Goal: Information Seeking & Learning: Learn about a topic

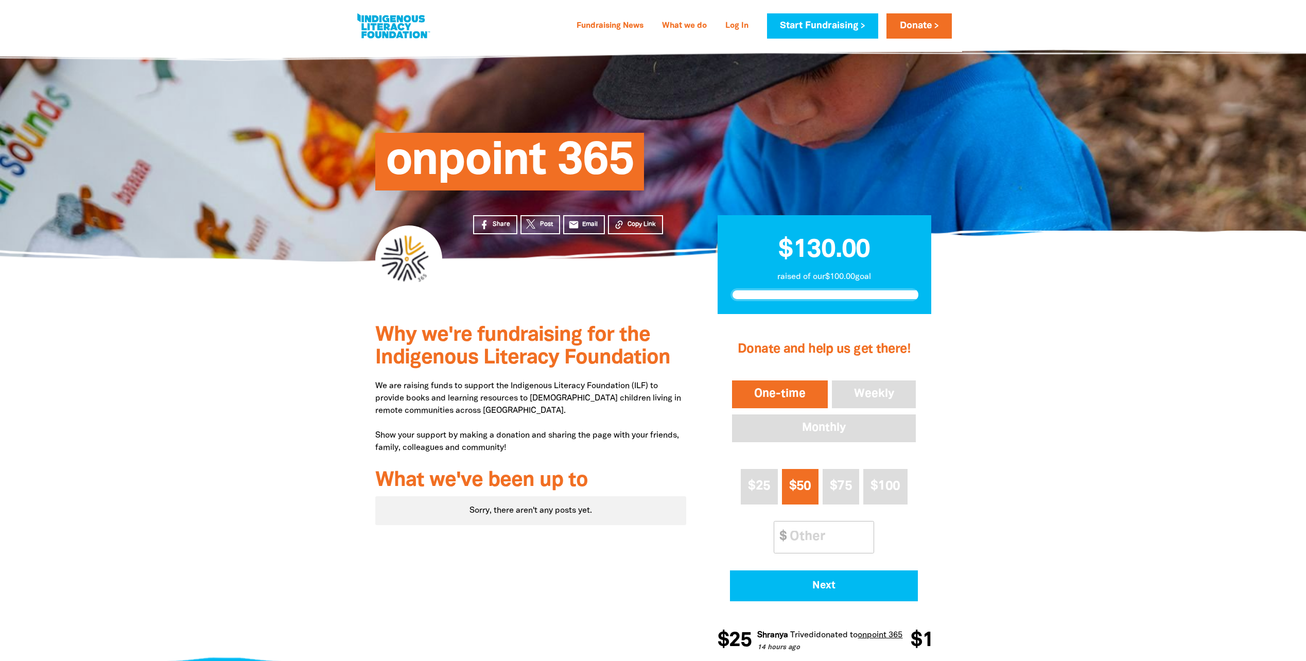
scroll to position [171, 0]
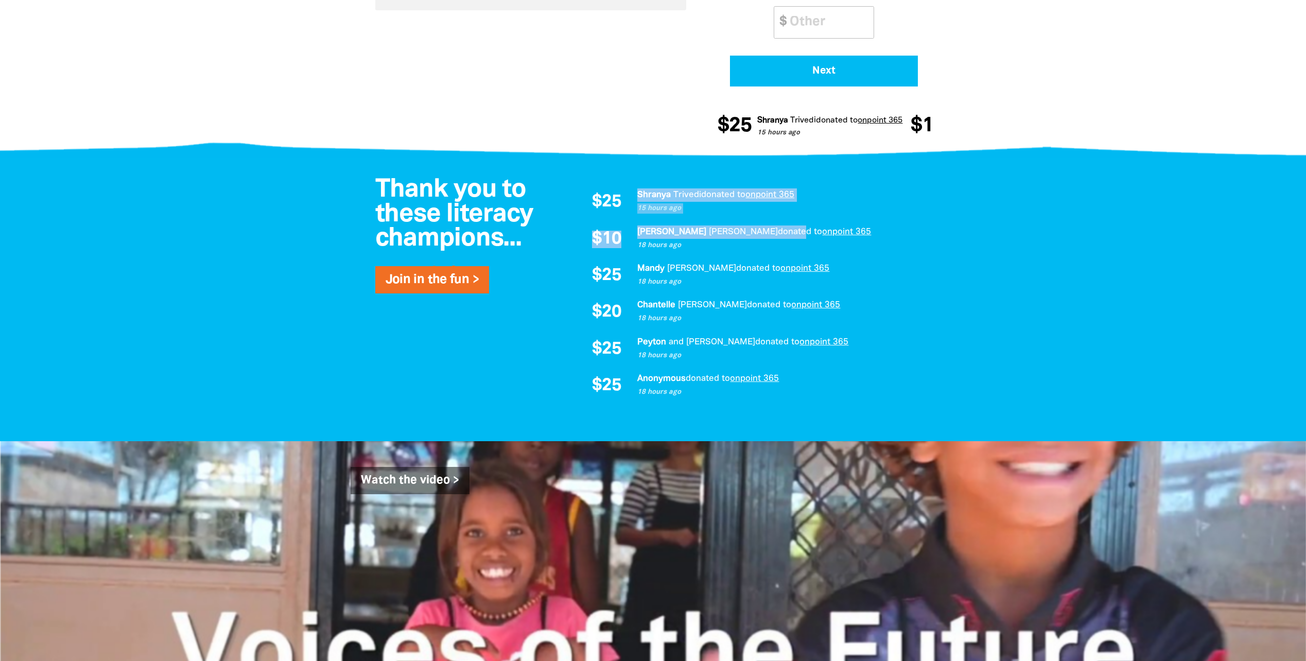
drag, startPoint x: 637, startPoint y: 191, endPoint x: 709, endPoint y: 233, distance: 84.0
click at [709, 233] on div "$25 Shranya Trivedi donated to onpoint 365 15 hours ago $10 Nupur Shah donated …" at bounding box center [751, 294] width 340 height 212
drag, startPoint x: 709, startPoint y: 233, endPoint x: 926, endPoint y: 232, distance: 216.2
click at [926, 232] on div "$25 Shranya Trivedi donated to onpoint 365 15 hours ago $10 Nupur Shah donated …" at bounding box center [750, 294] width 360 height 232
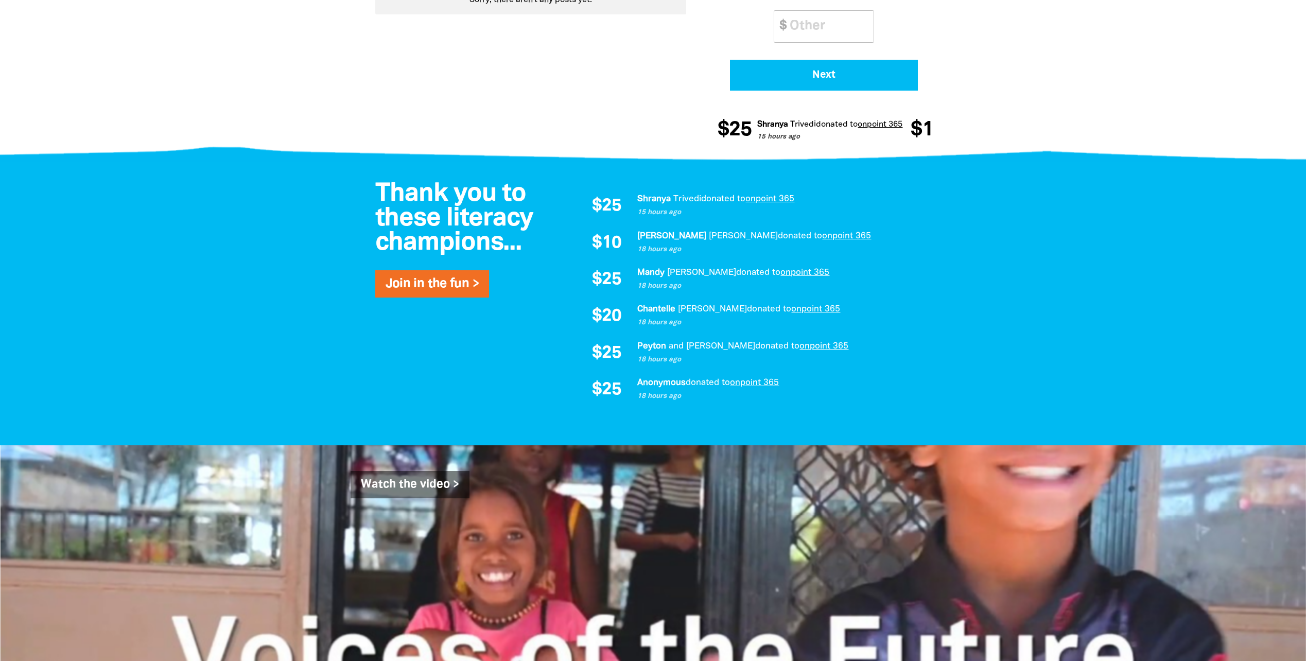
scroll to position [515, 0]
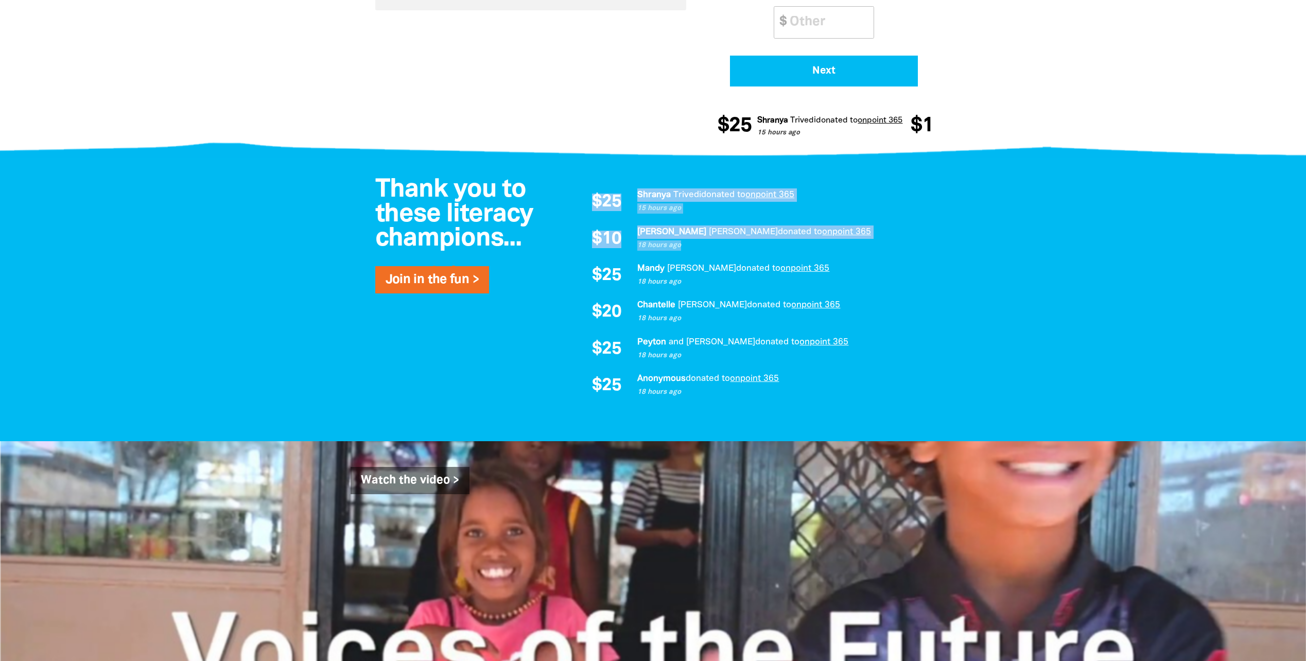
drag, startPoint x: 698, startPoint y: 254, endPoint x: 583, endPoint y: 189, distance: 131.2
click at [583, 189] on div "$25 Shranya Trivedi donated to onpoint 365 15 hours ago $10 Nupur Shah donated …" at bounding box center [751, 294] width 340 height 212
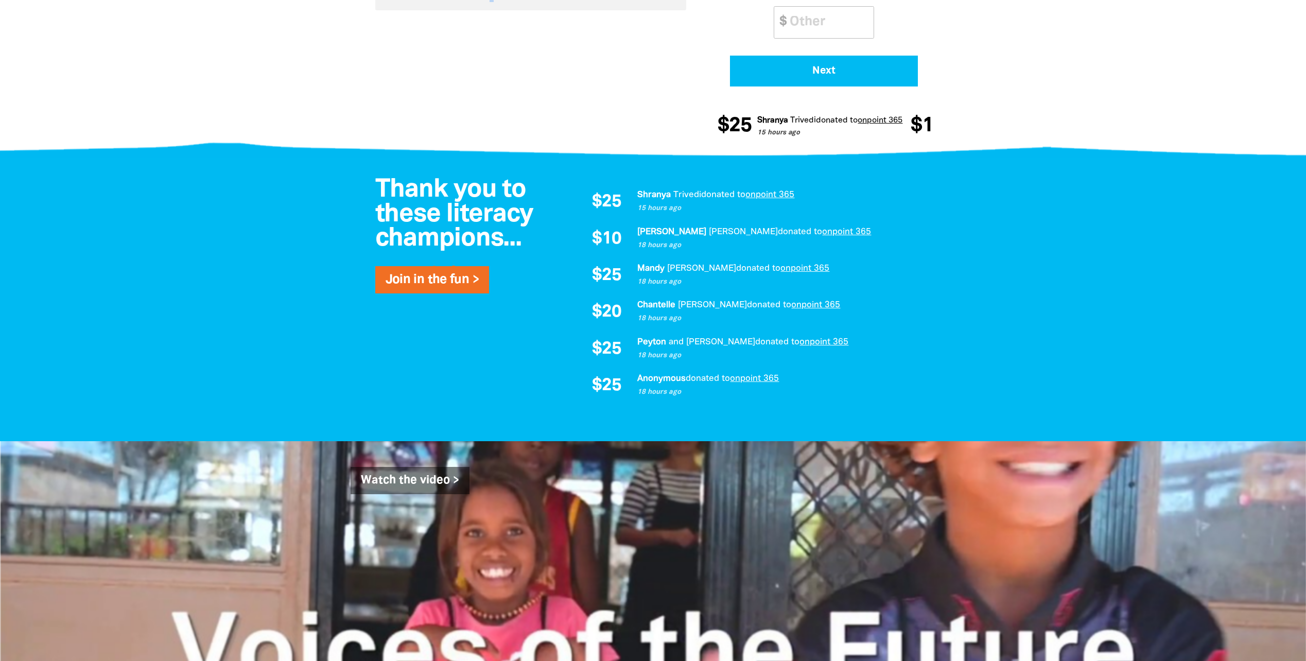
drag, startPoint x: 583, startPoint y: 189, endPoint x: 496, endPoint y: 108, distance: 119.5
